Goal: Information Seeking & Learning: Learn about a topic

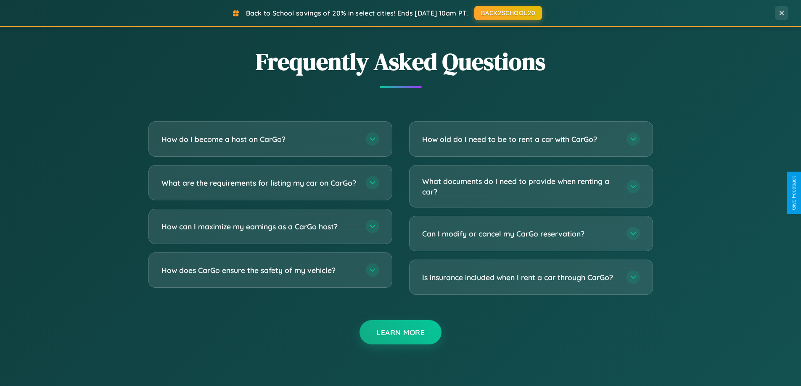
scroll to position [1617, 0]
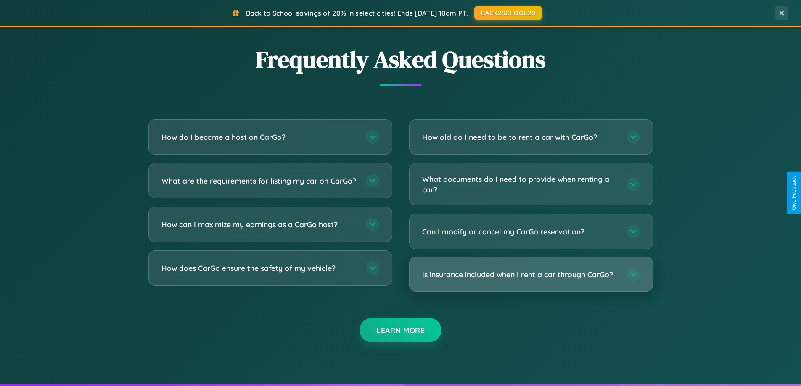
click at [530, 274] on h3 "Is insurance included when I rent a car through CarGo?" at bounding box center [520, 274] width 196 height 11
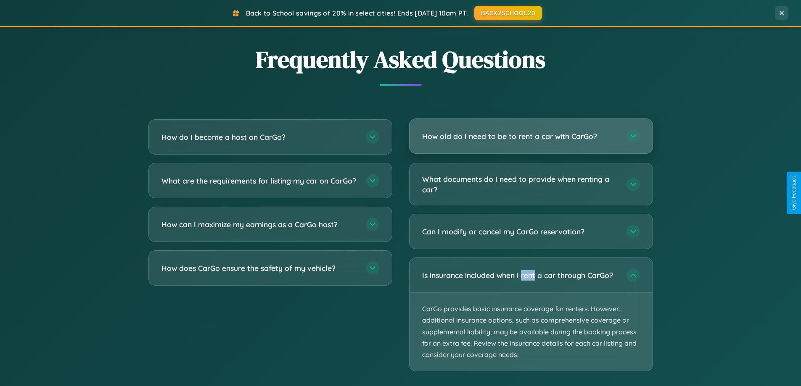
click at [530, 137] on h3 "How old do I need to be to rent a car with CarGo?" at bounding box center [520, 136] width 196 height 11
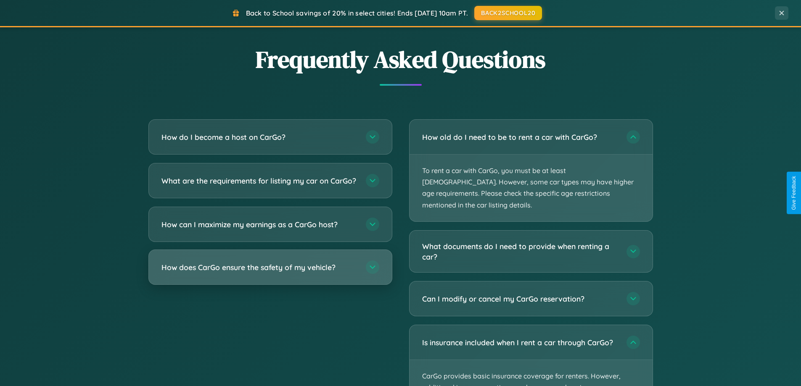
click at [270, 273] on h3 "How does CarGo ensure the safety of my vehicle?" at bounding box center [259, 267] width 196 height 11
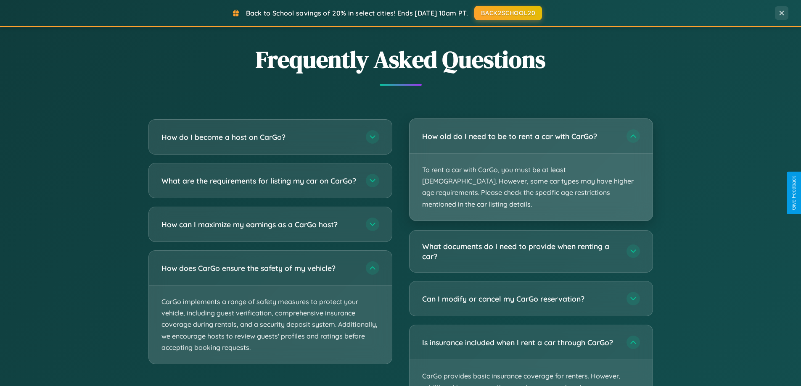
click at [530, 164] on p "To rent a car with CarGo, you must be at least [DEMOGRAPHIC_DATA]. However, som…" at bounding box center [530, 187] width 243 height 67
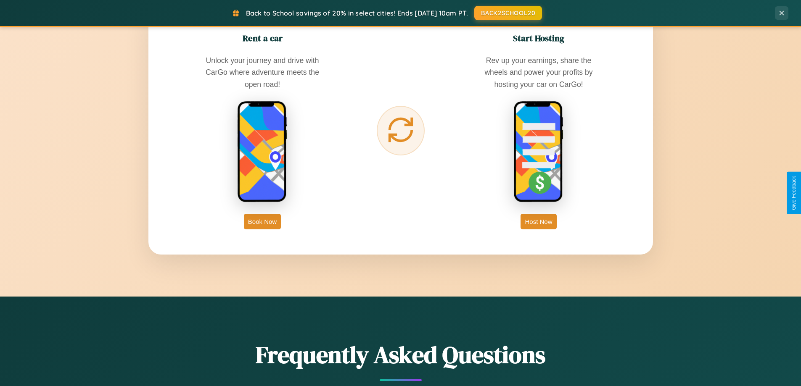
scroll to position [578, 0]
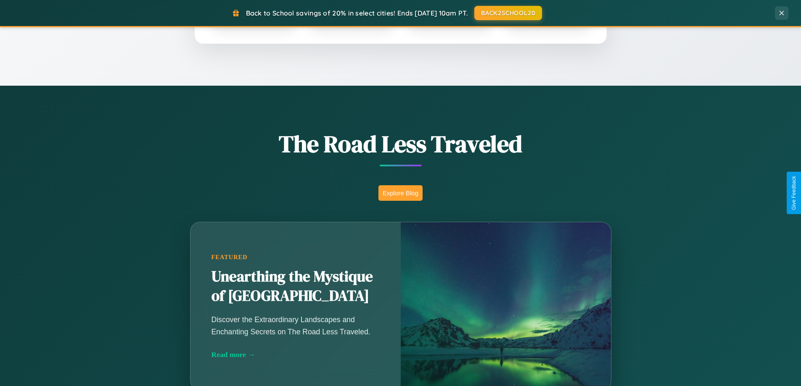
click at [400, 193] on button "Explore Blog" at bounding box center [400, 193] width 44 height 16
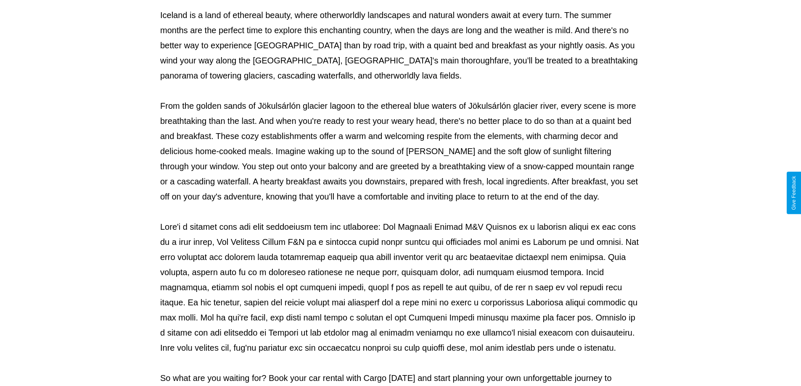
scroll to position [272, 0]
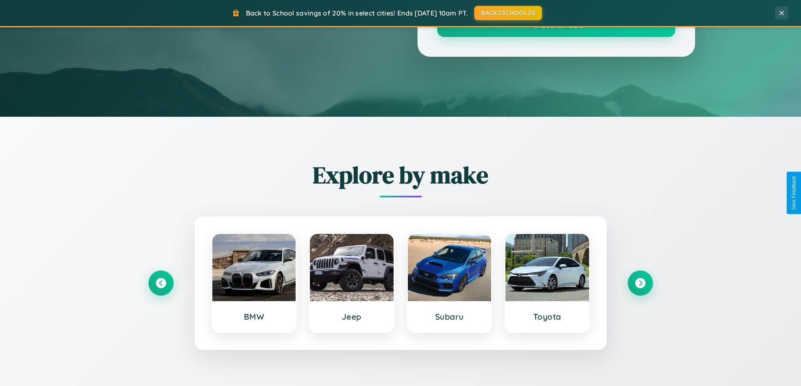
scroll to position [578, 0]
